Goal: Transaction & Acquisition: Purchase product/service

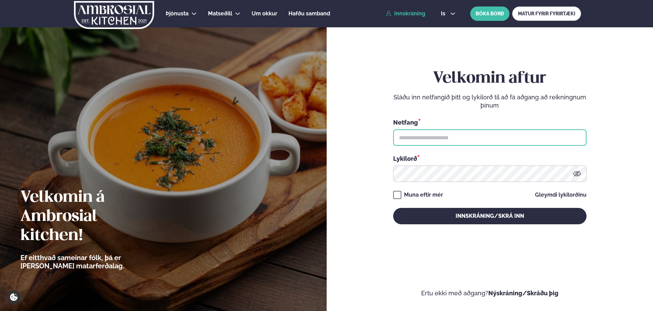
type input "**********"
click at [401, 199] on div "**********" at bounding box center [489, 146] width 193 height 155
click at [422, 215] on button "Innskráning/Skrá inn" at bounding box center [489, 216] width 193 height 16
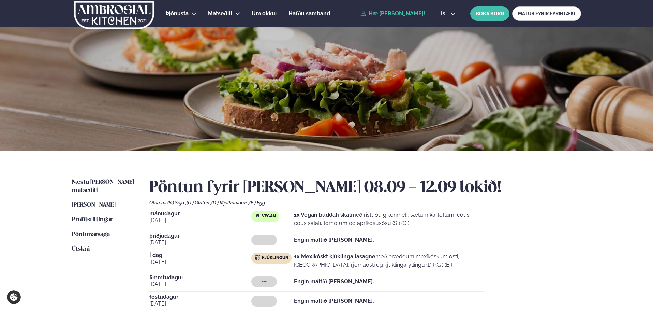
click at [80, 181] on span "Næstu [PERSON_NAME] matseðill" at bounding box center [103, 186] width 62 height 14
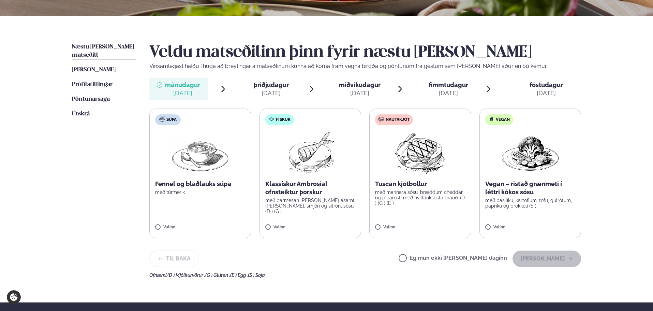
scroll to position [170, 0]
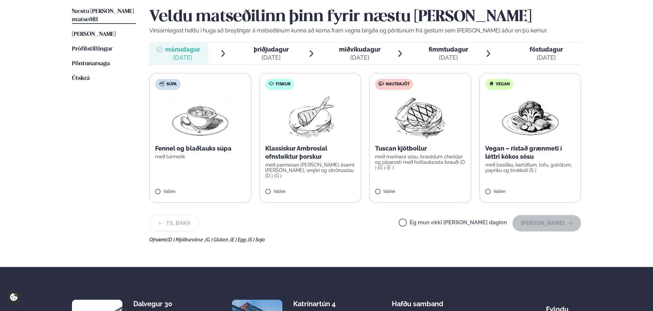
click at [503, 147] on p "Vegan – ristað grænmeti í léttri kókos sósu" at bounding box center [530, 152] width 90 height 16
click at [538, 228] on button "[PERSON_NAME]" at bounding box center [546, 223] width 69 height 16
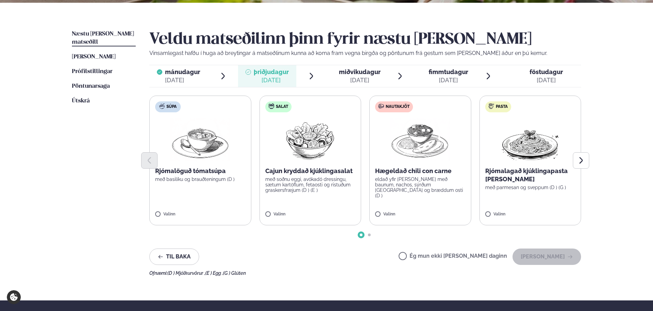
scroll to position [136, 0]
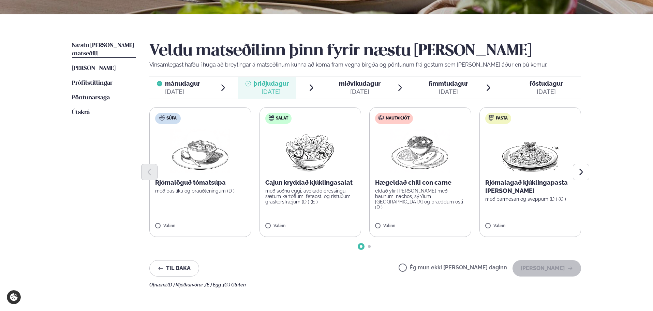
click at [100, 65] on span "[PERSON_NAME]" at bounding box center [94, 68] width 44 height 6
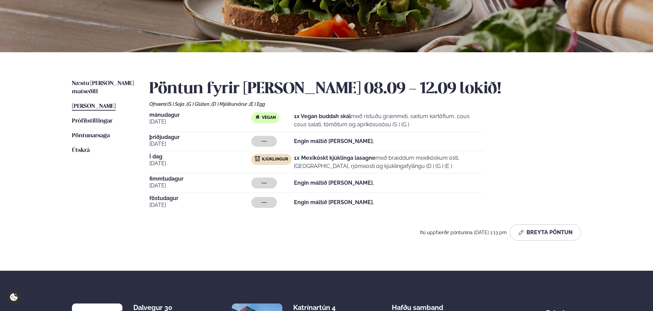
scroll to position [102, 0]
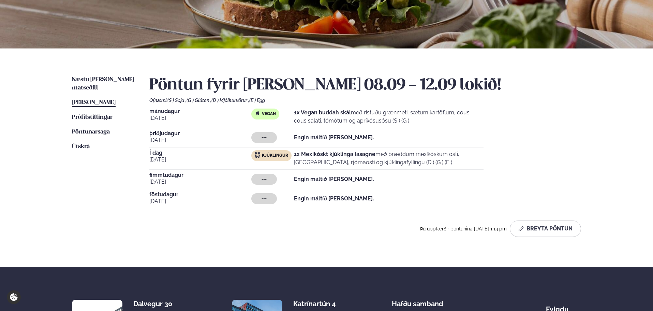
click at [279, 154] on span "Kjúklingur" at bounding box center [275, 155] width 26 height 5
click at [337, 147] on div "[DATE] --- Engin máltíð [PERSON_NAME]." at bounding box center [316, 139] width 334 height 17
